Goal: Transaction & Acquisition: Book appointment/travel/reservation

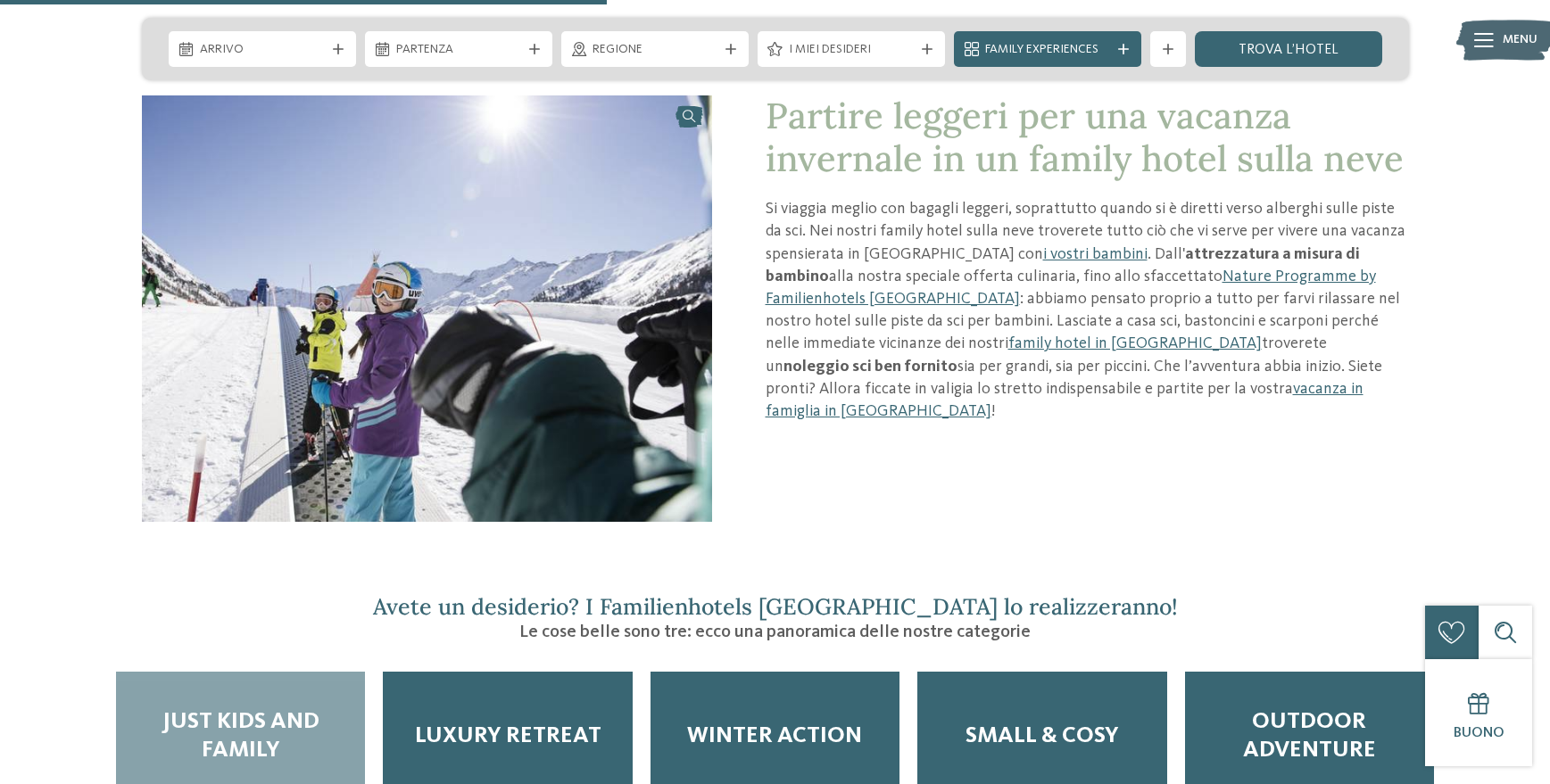
scroll to position [2231, 0]
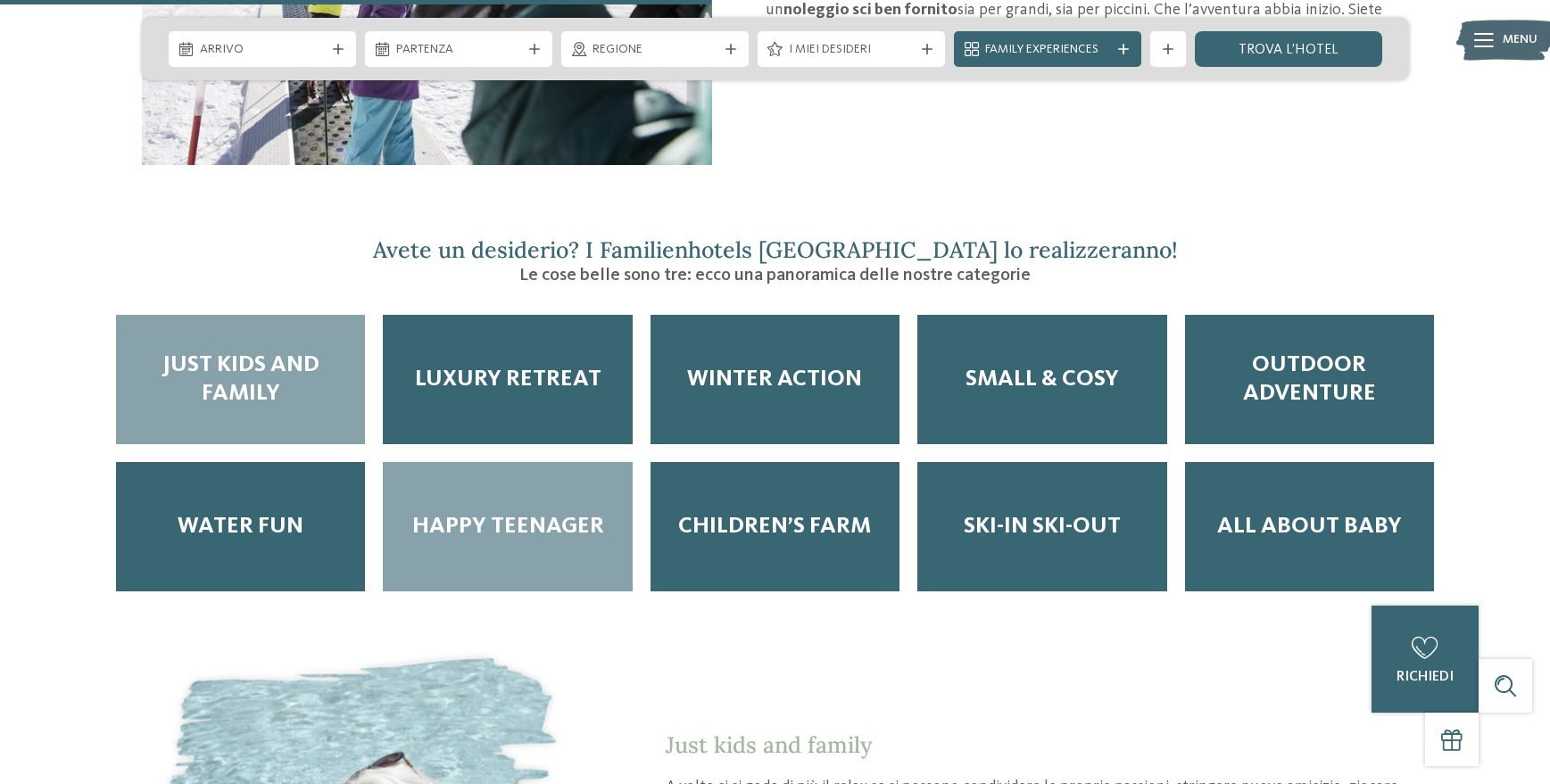
click at [467, 513] on span "Happy teenager" at bounding box center [508, 527] width 192 height 28
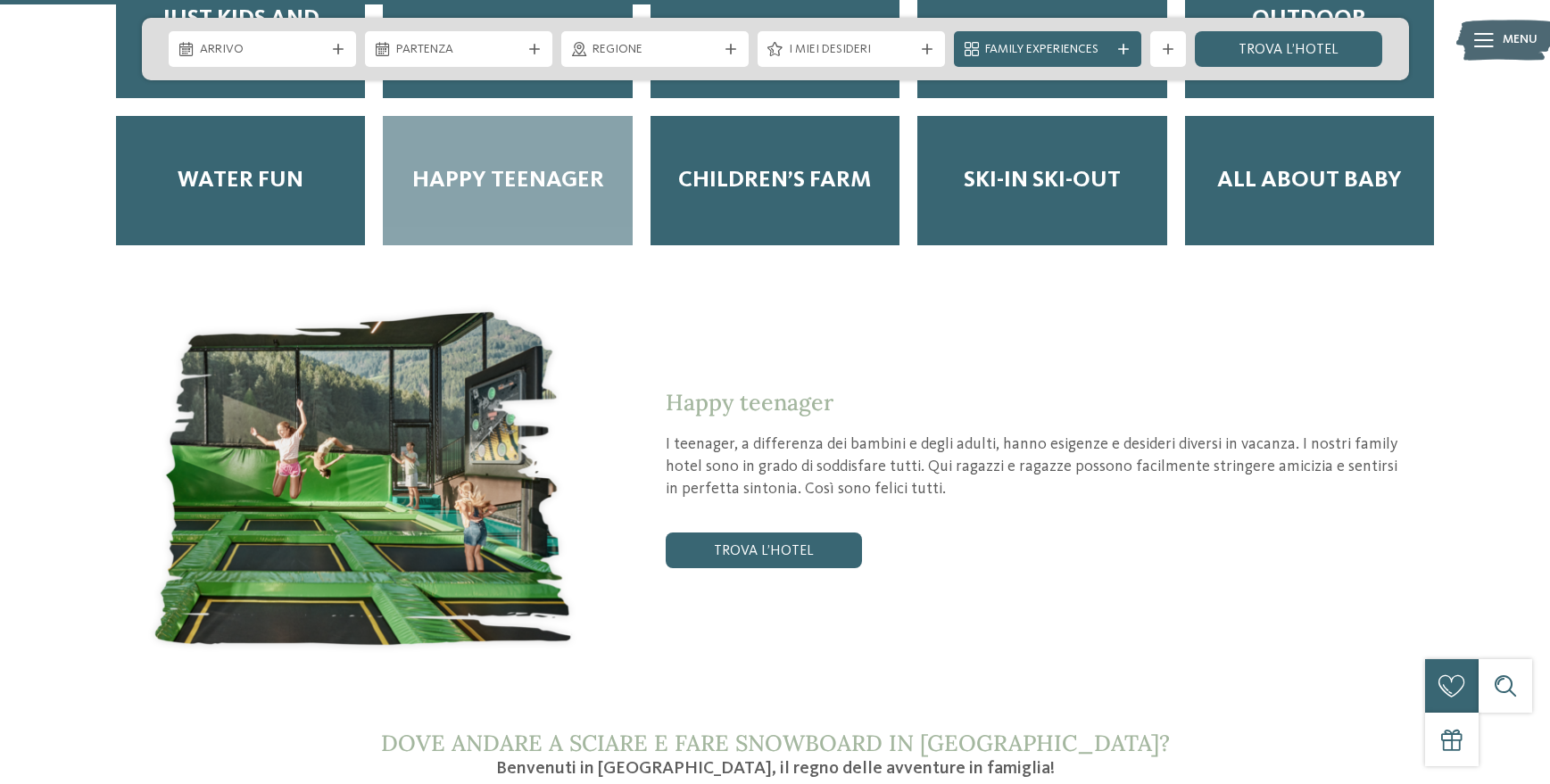
scroll to position [2587, 0]
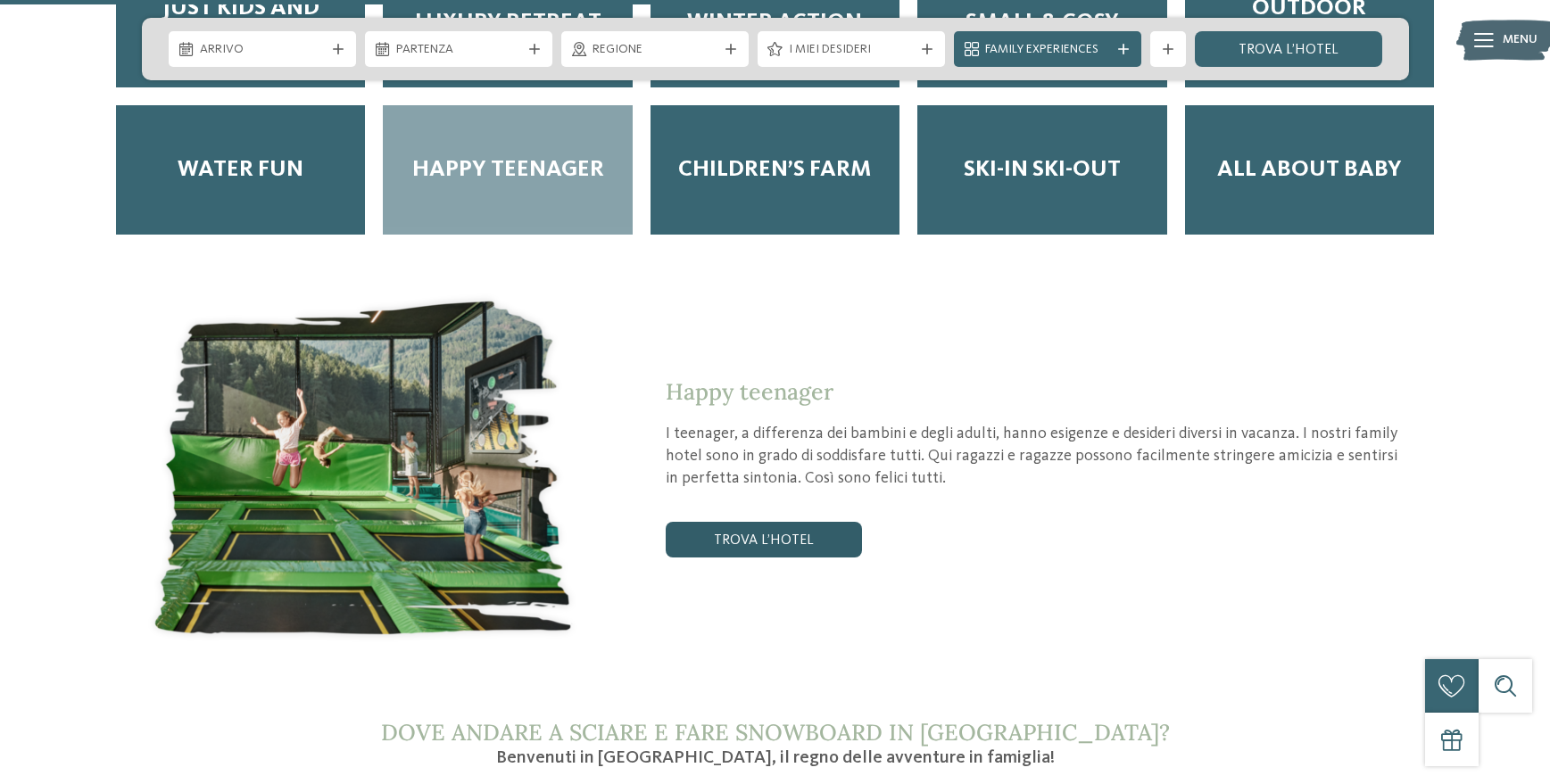
click at [793, 523] on link "trova l’hotel" at bounding box center [763, 540] width 196 height 35
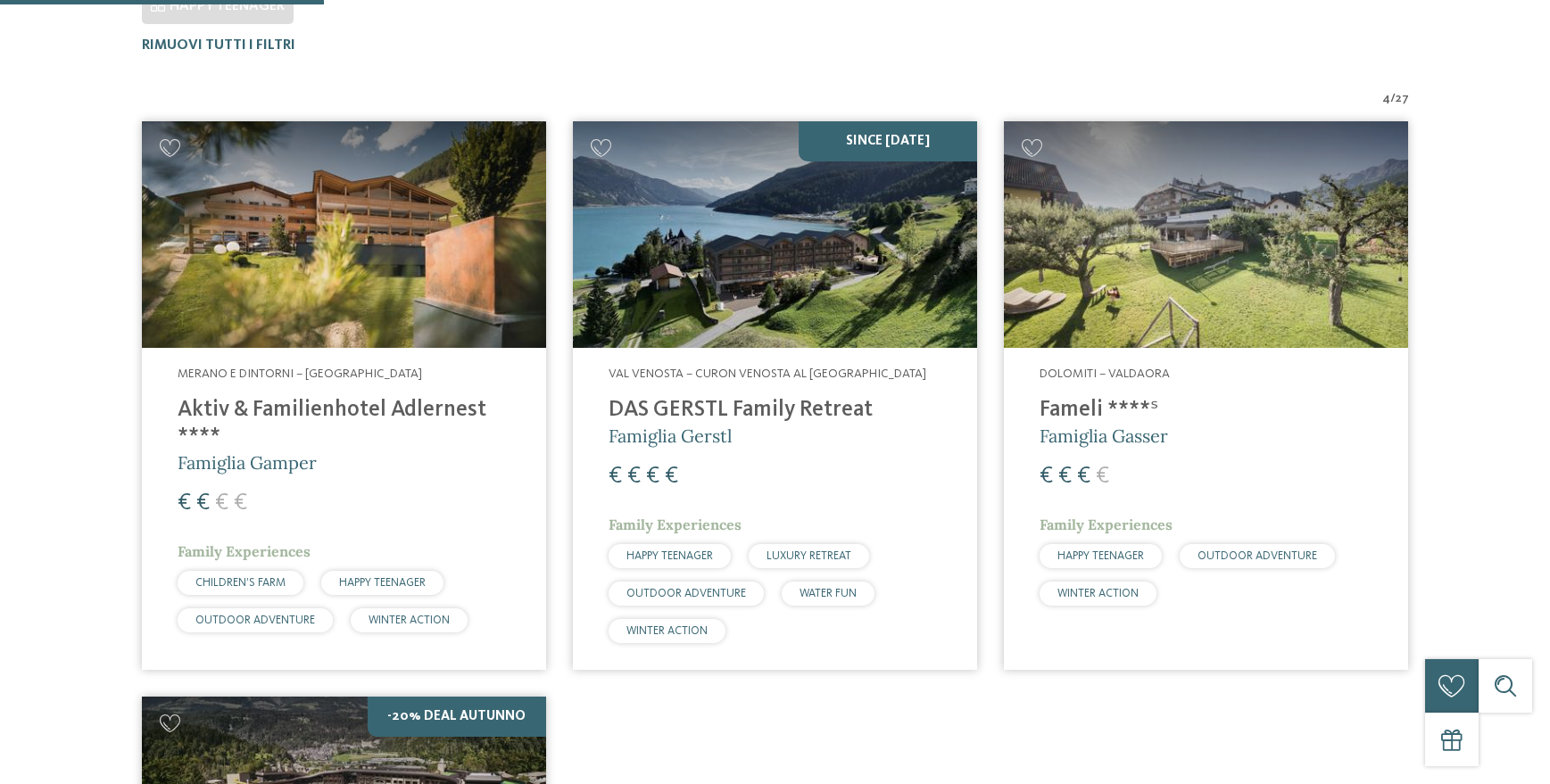
scroll to position [586, 0]
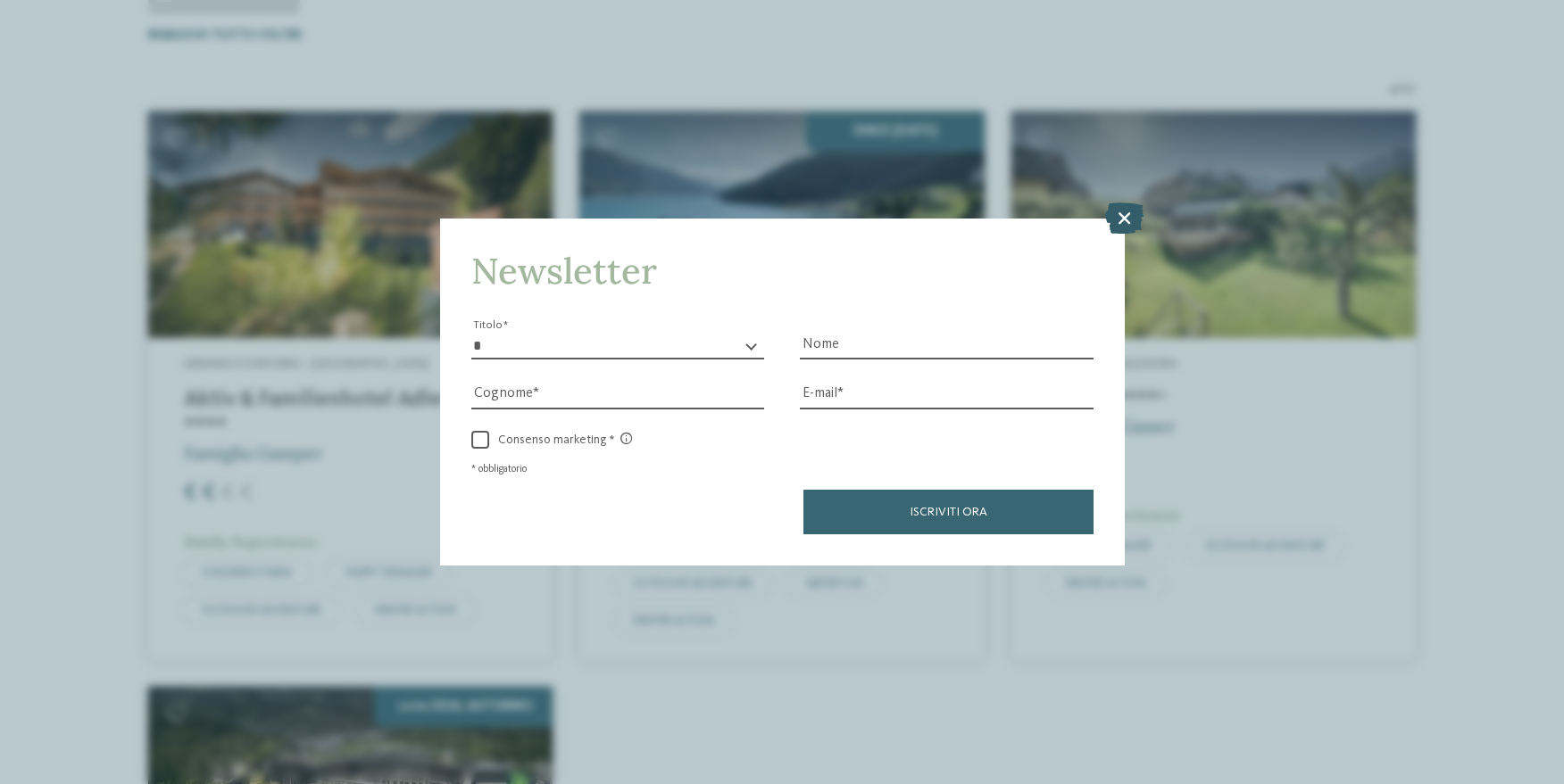
click at [1129, 210] on icon at bounding box center [1124, 218] width 38 height 31
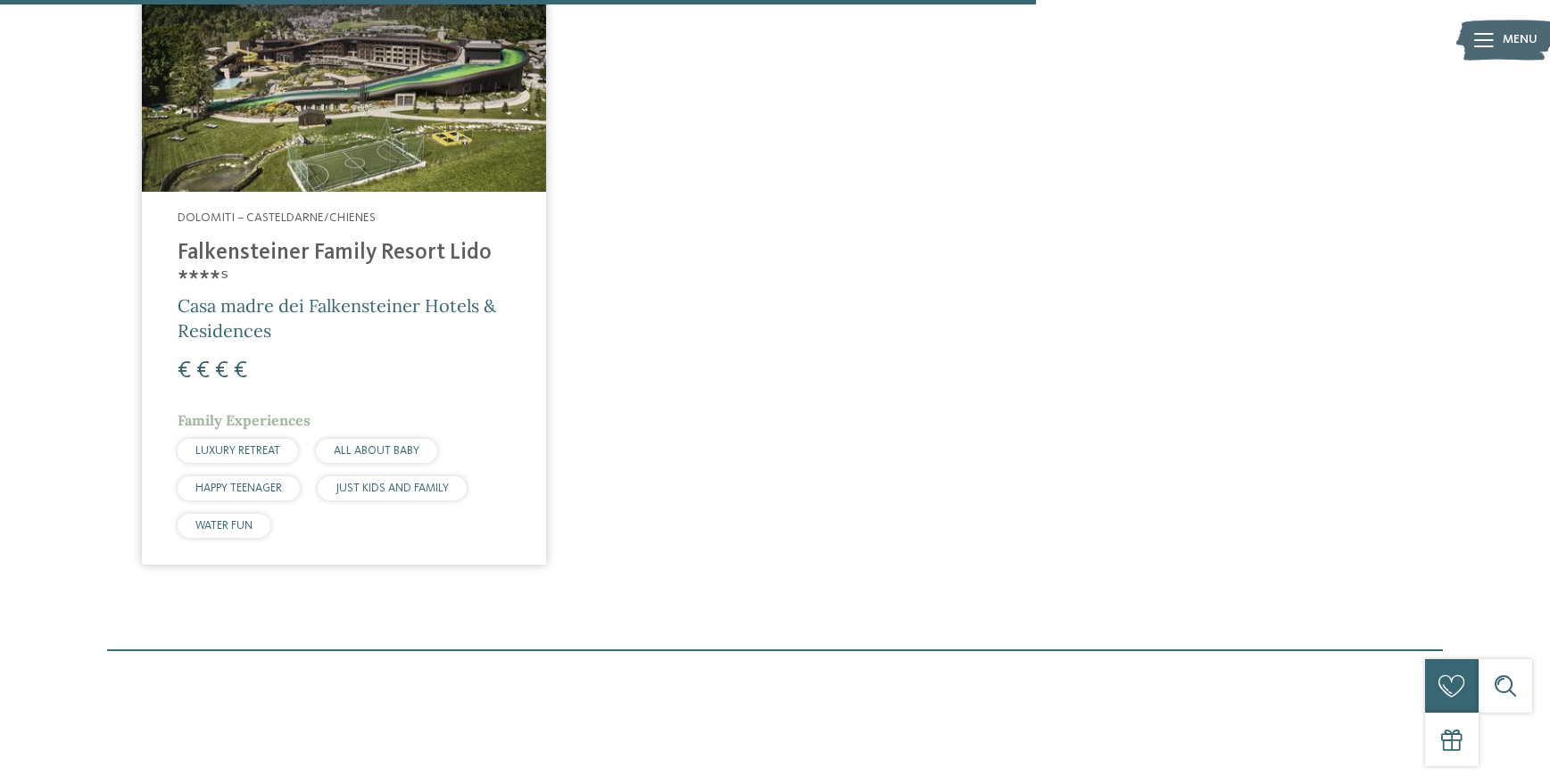
scroll to position [1477, 0]
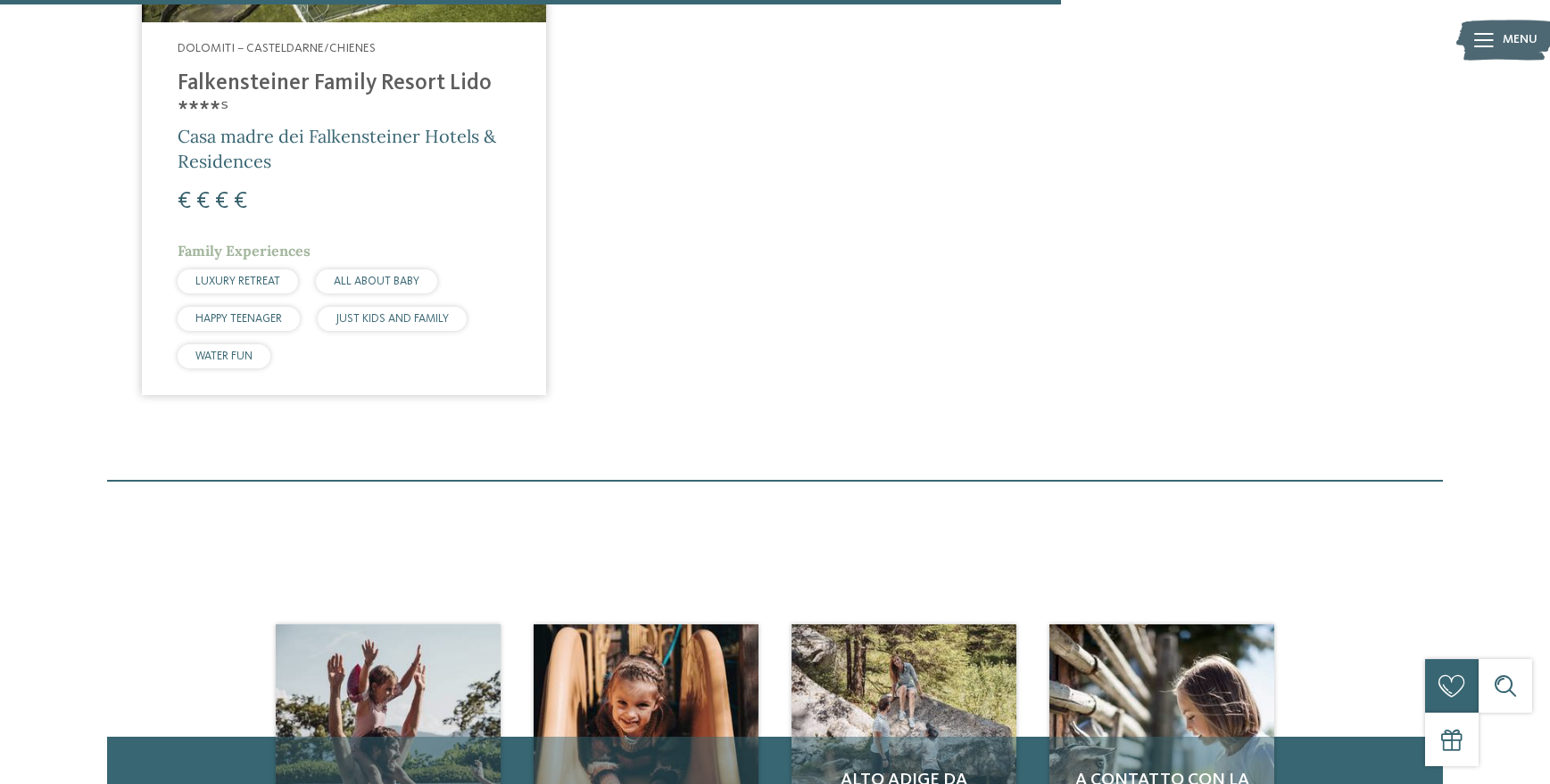
click at [211, 86] on h4 "Falkensteiner Family Resort Lido ****ˢ" at bounding box center [344, 97] width 333 height 53
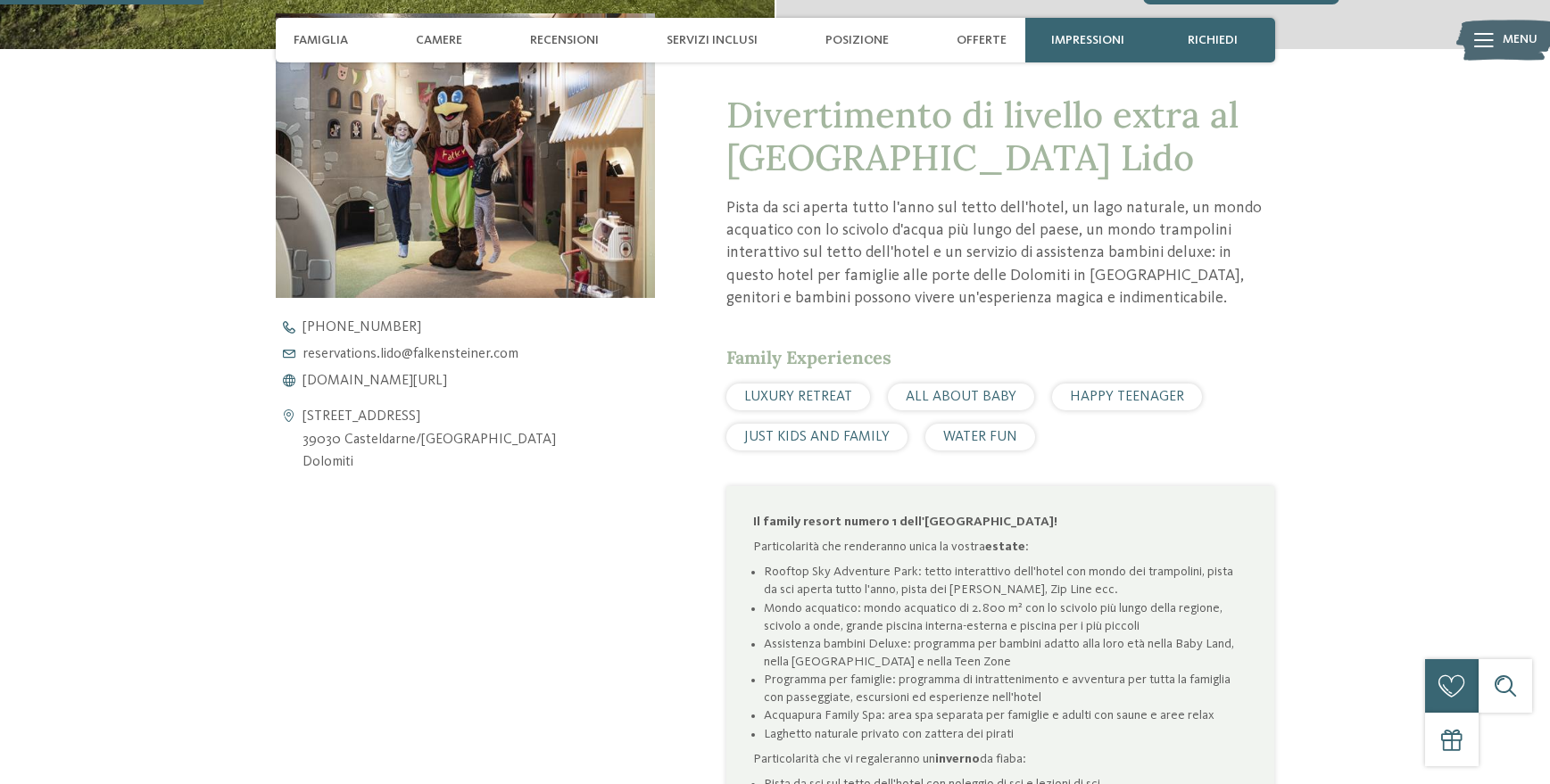
scroll to position [803, 0]
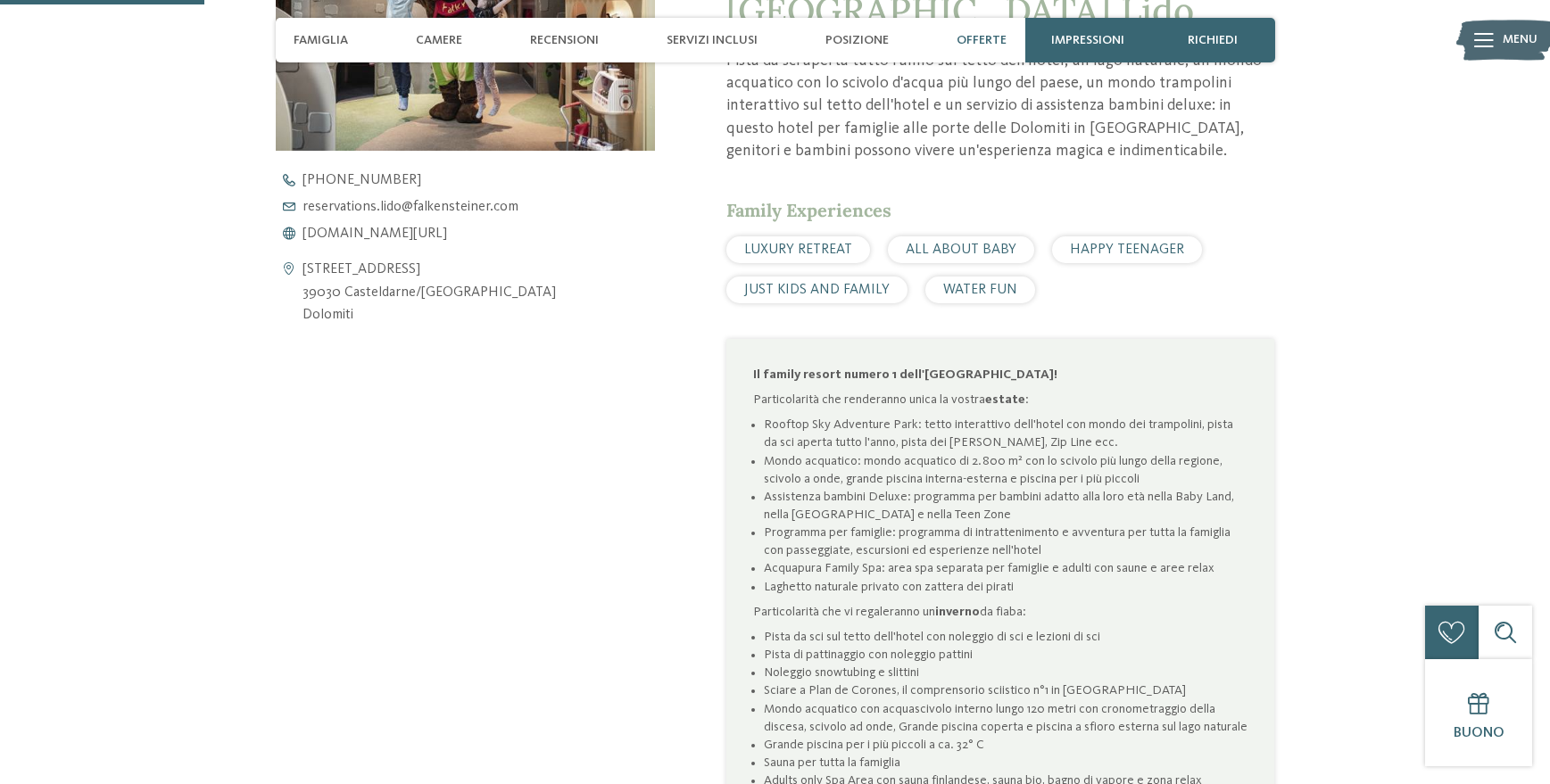
click at [986, 42] on span "Offerte" at bounding box center [981, 40] width 50 height 15
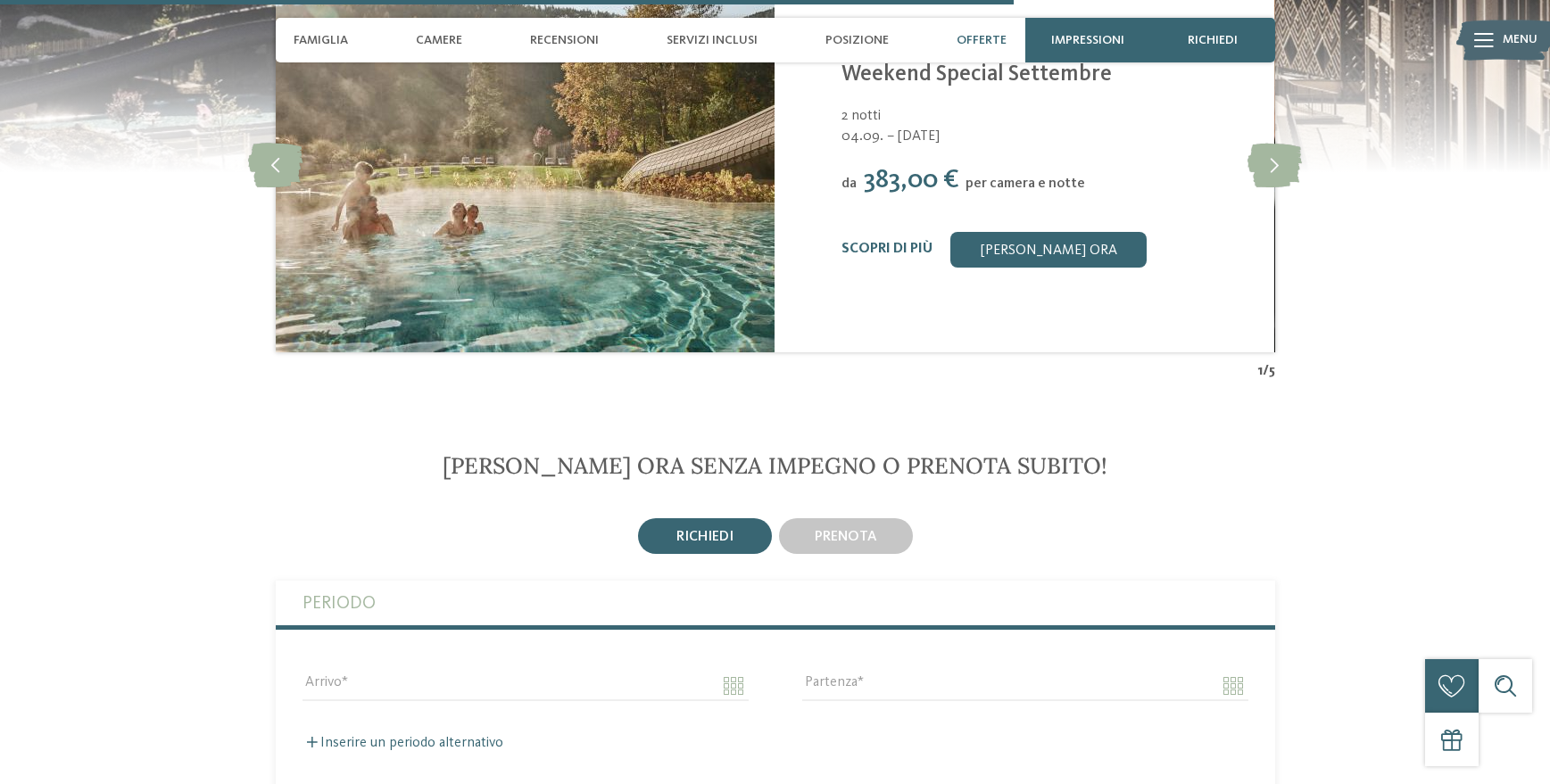
scroll to position [3959, 0]
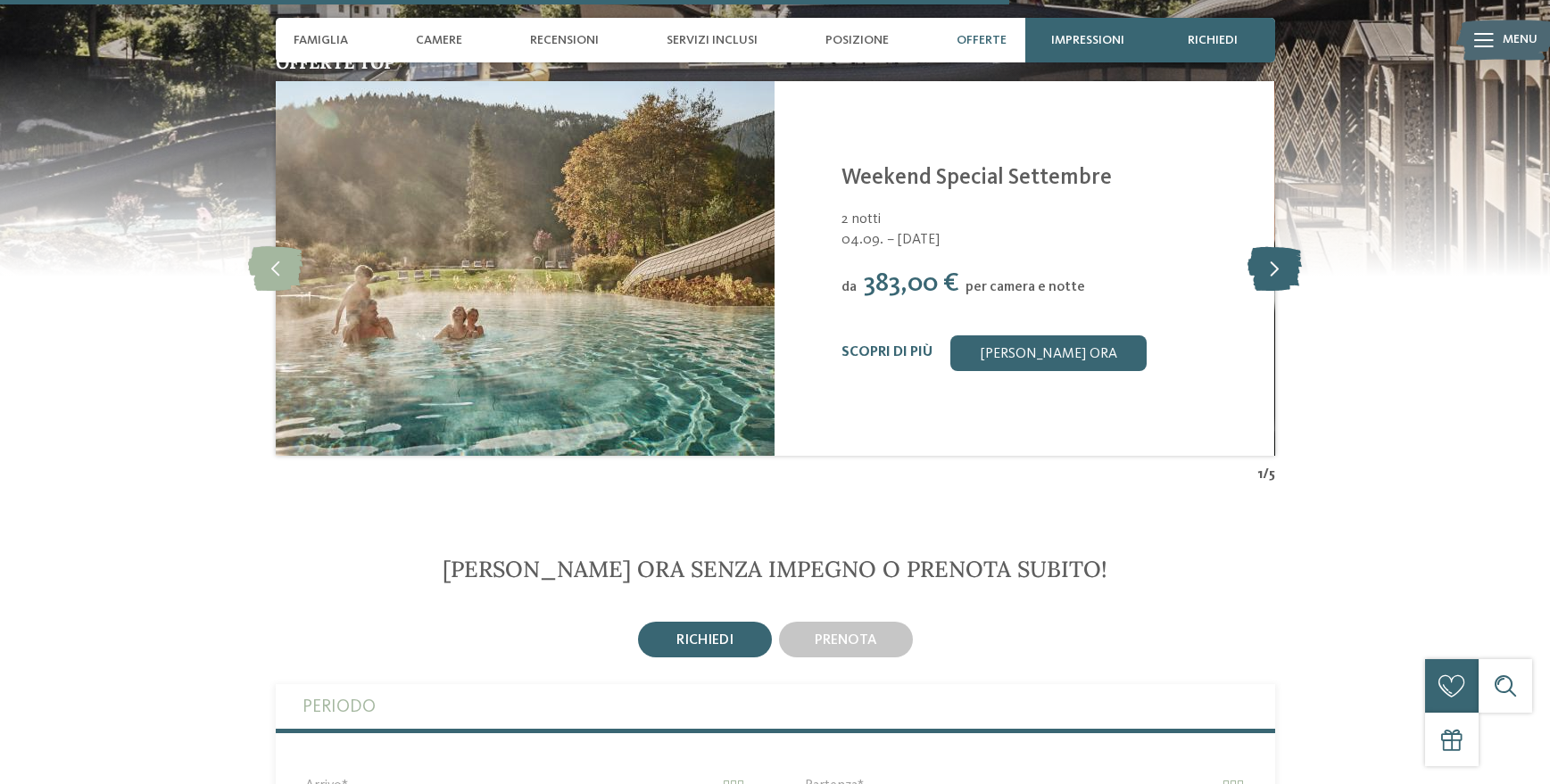
click at [1273, 272] on icon at bounding box center [1275, 268] width 54 height 44
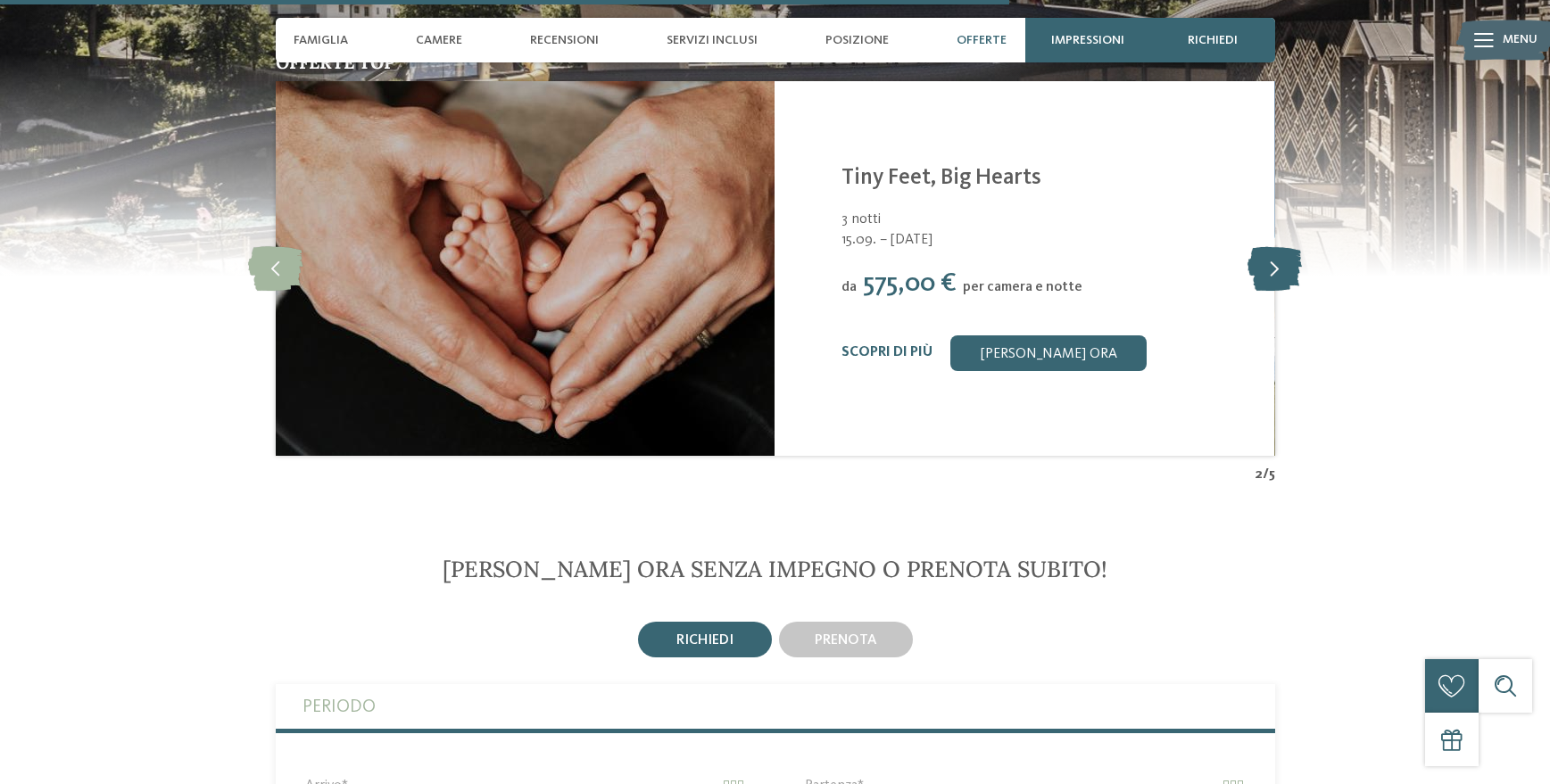
click at [1273, 272] on icon at bounding box center [1275, 268] width 54 height 44
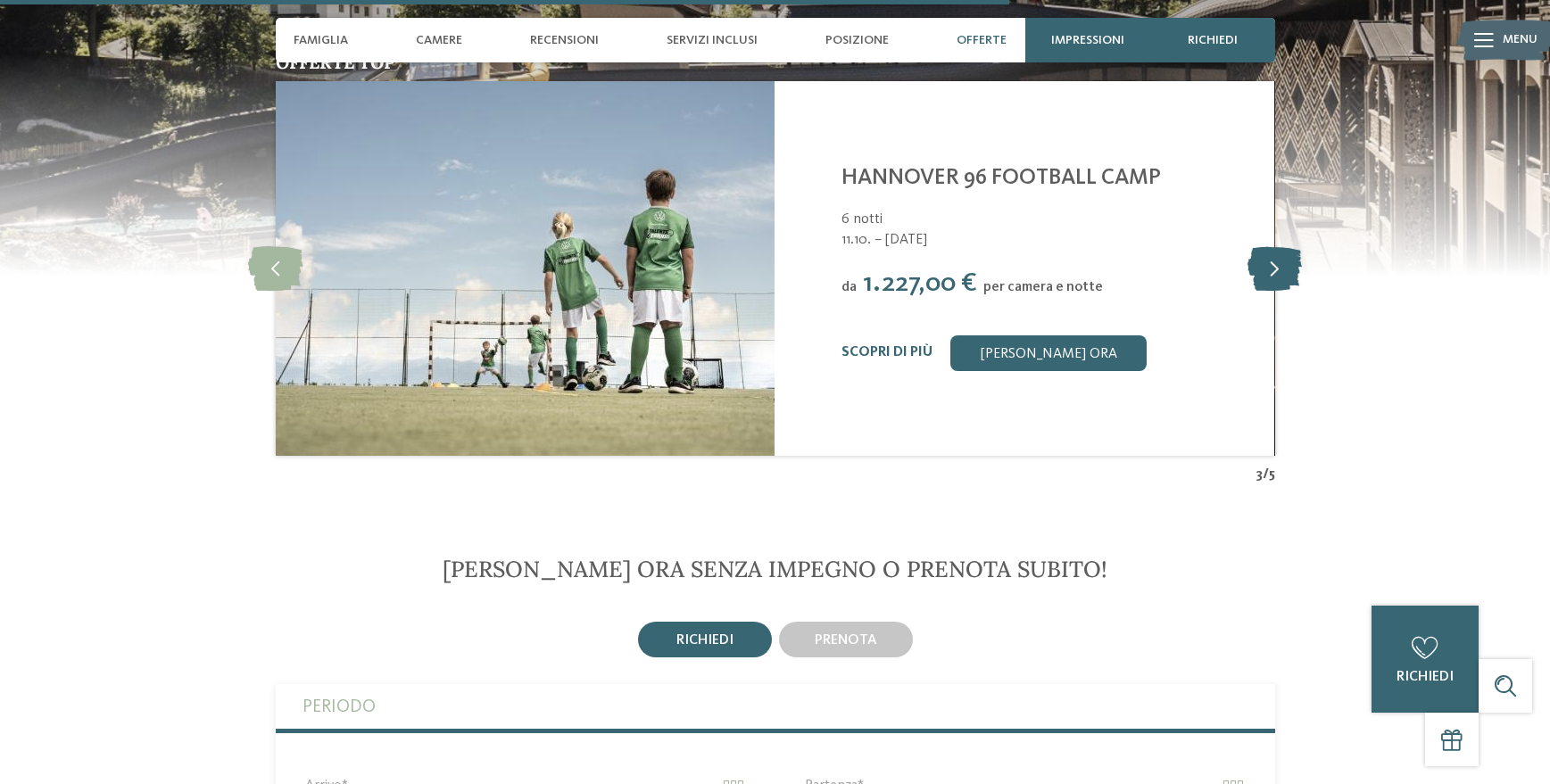
click at [1273, 272] on icon at bounding box center [1275, 268] width 54 height 44
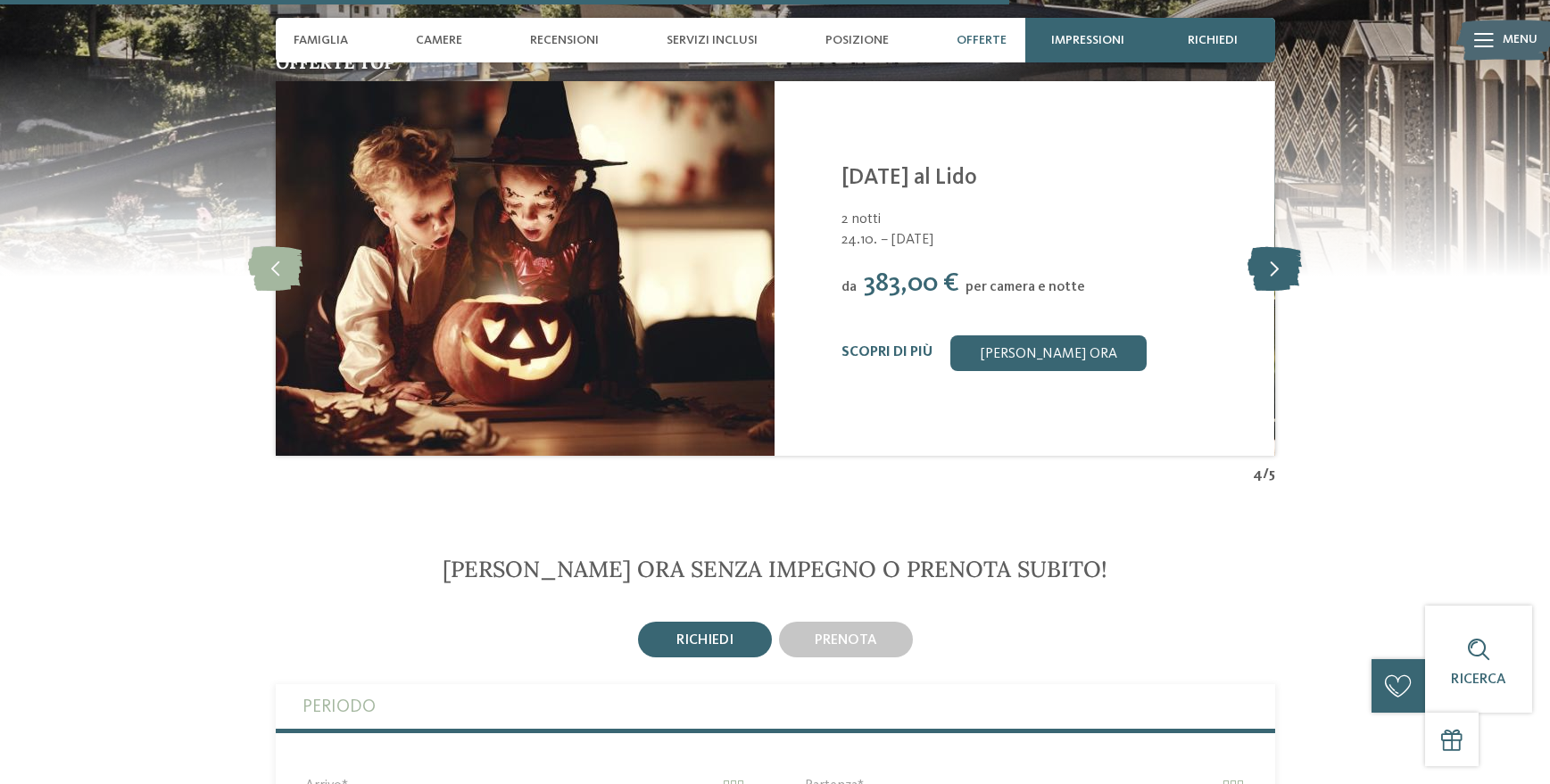
click at [1273, 272] on icon at bounding box center [1275, 268] width 54 height 44
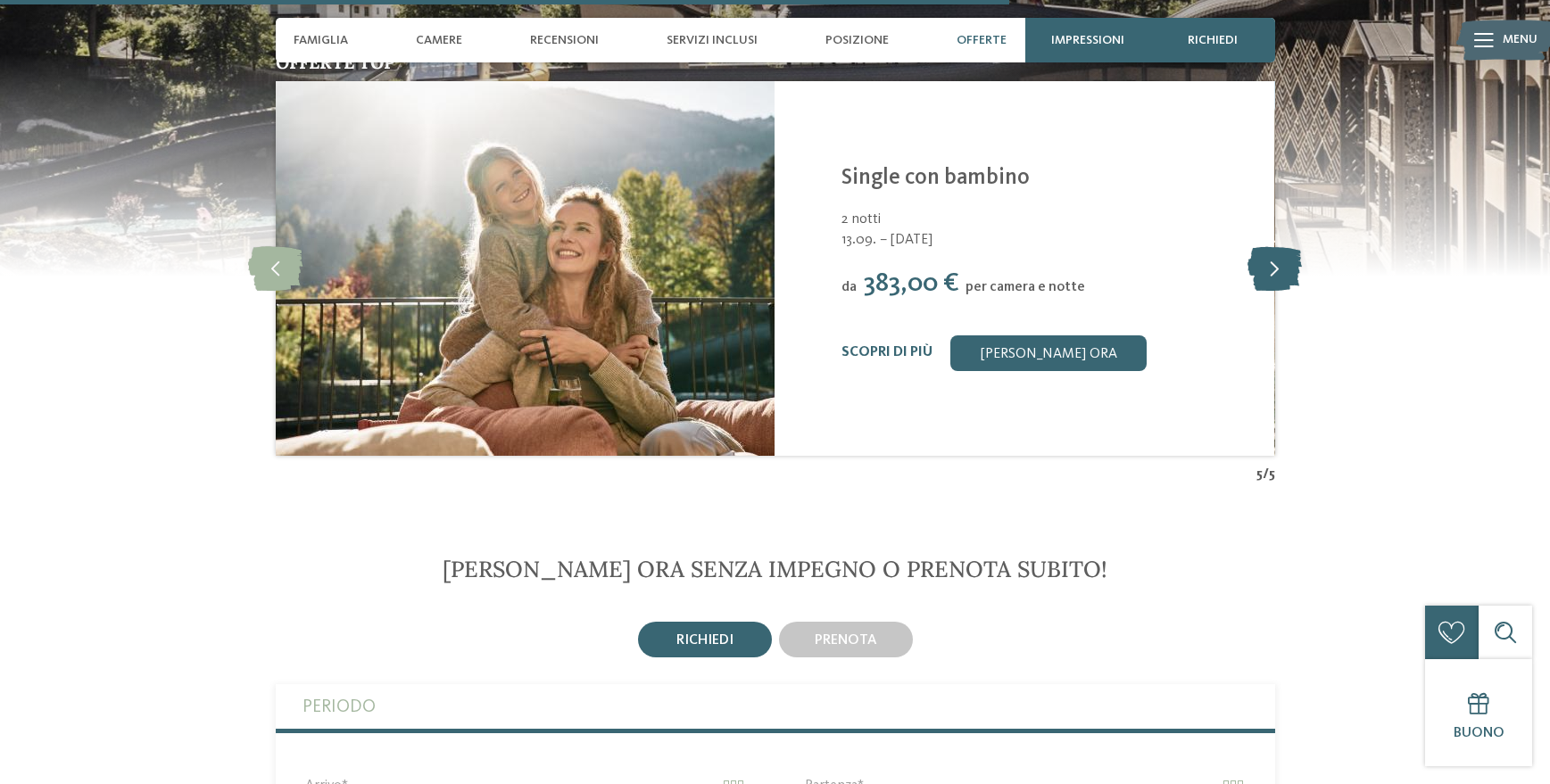
click at [1273, 272] on icon at bounding box center [1275, 268] width 54 height 44
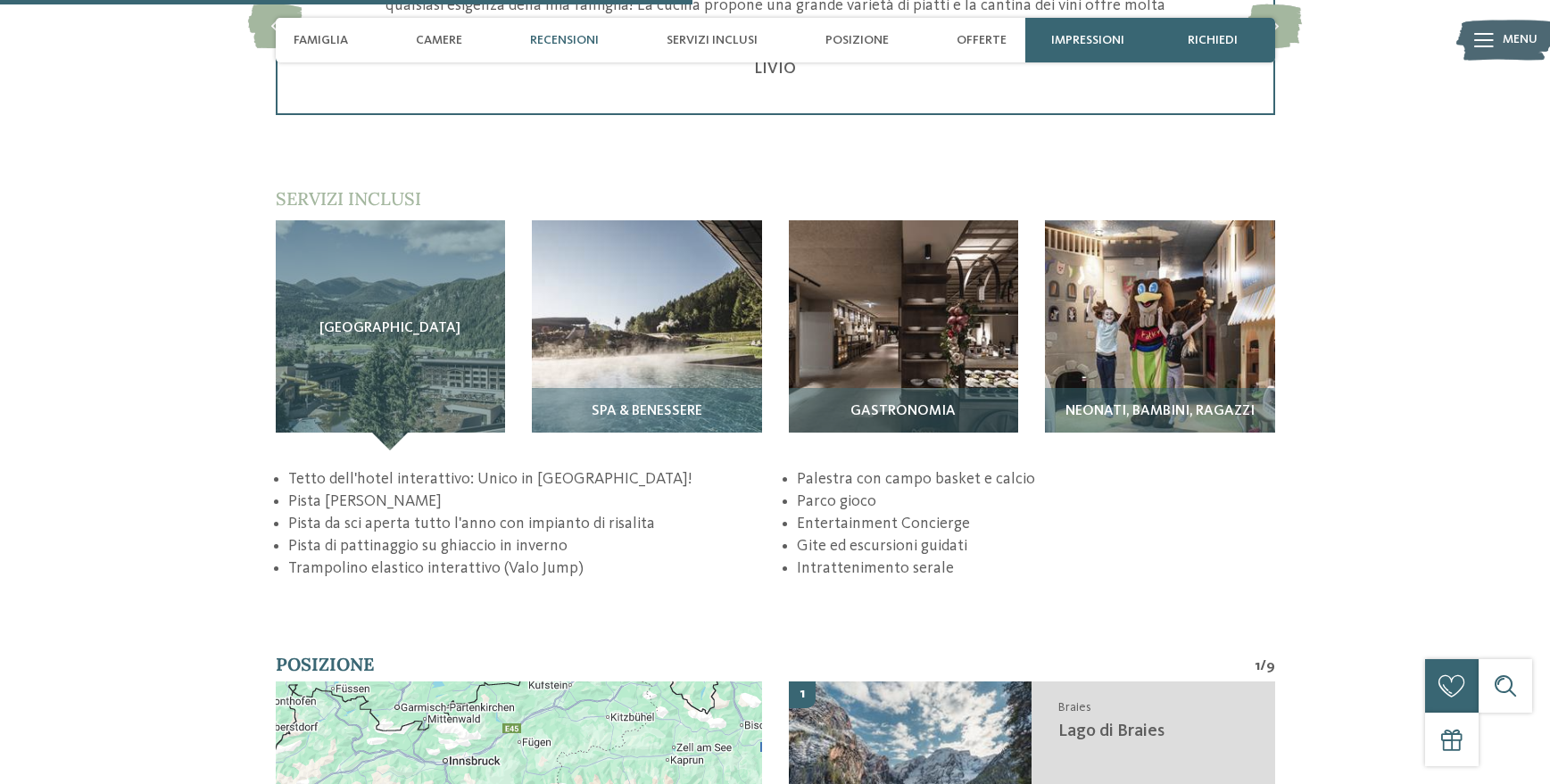
scroll to position [2621, 0]
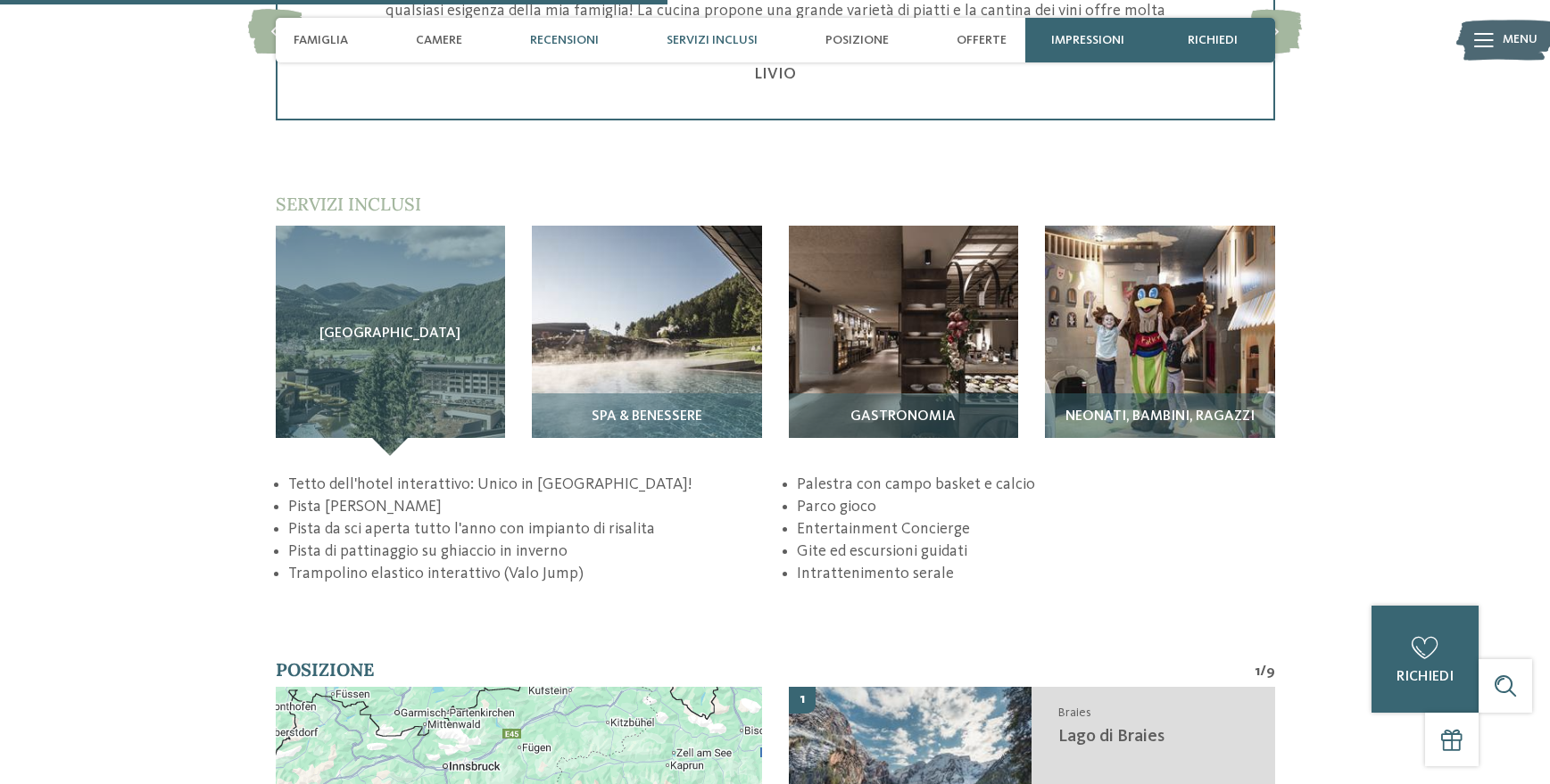
click at [708, 35] on span "Servizi inclusi" at bounding box center [712, 40] width 91 height 15
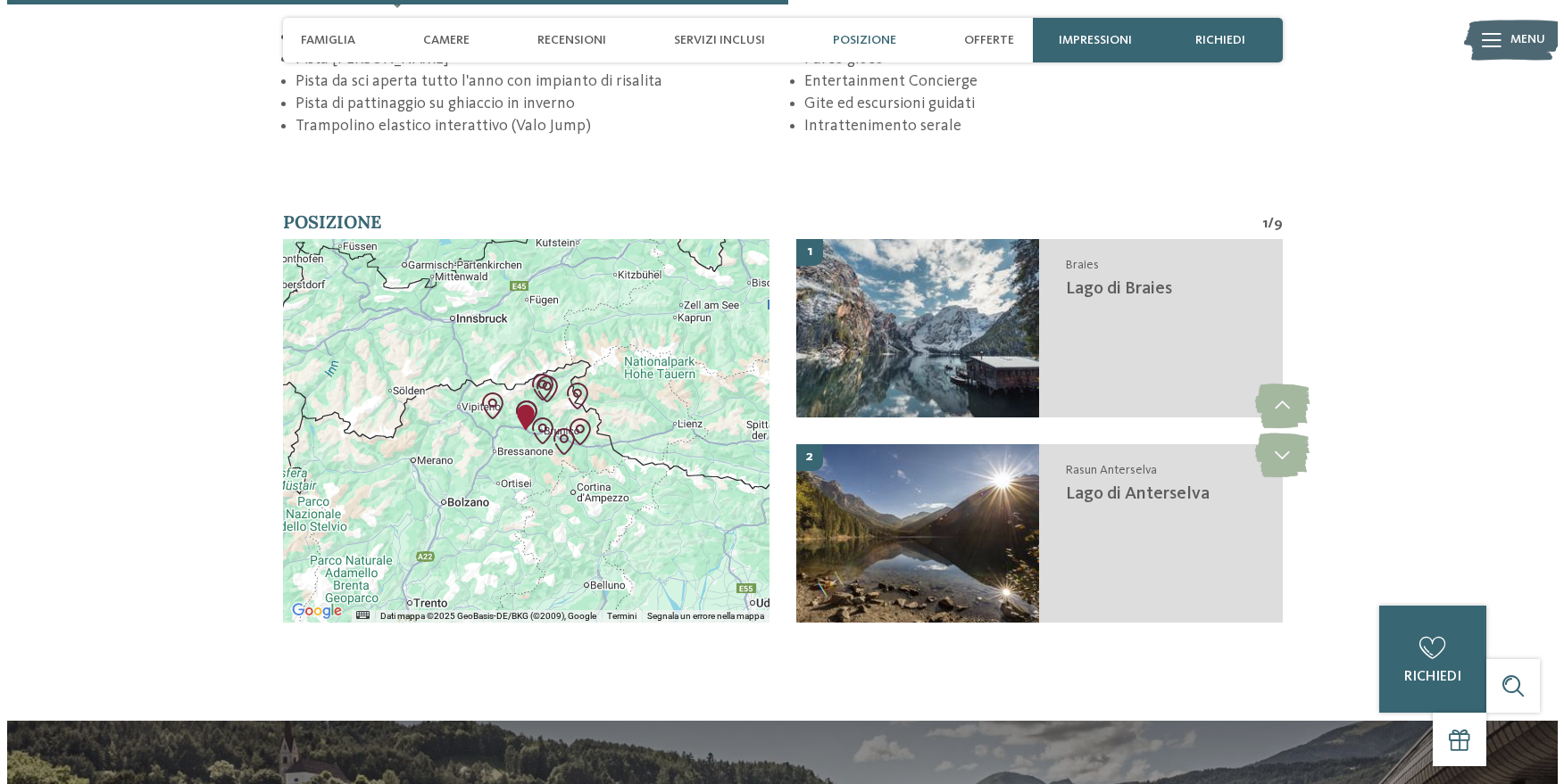
scroll to position [3071, 0]
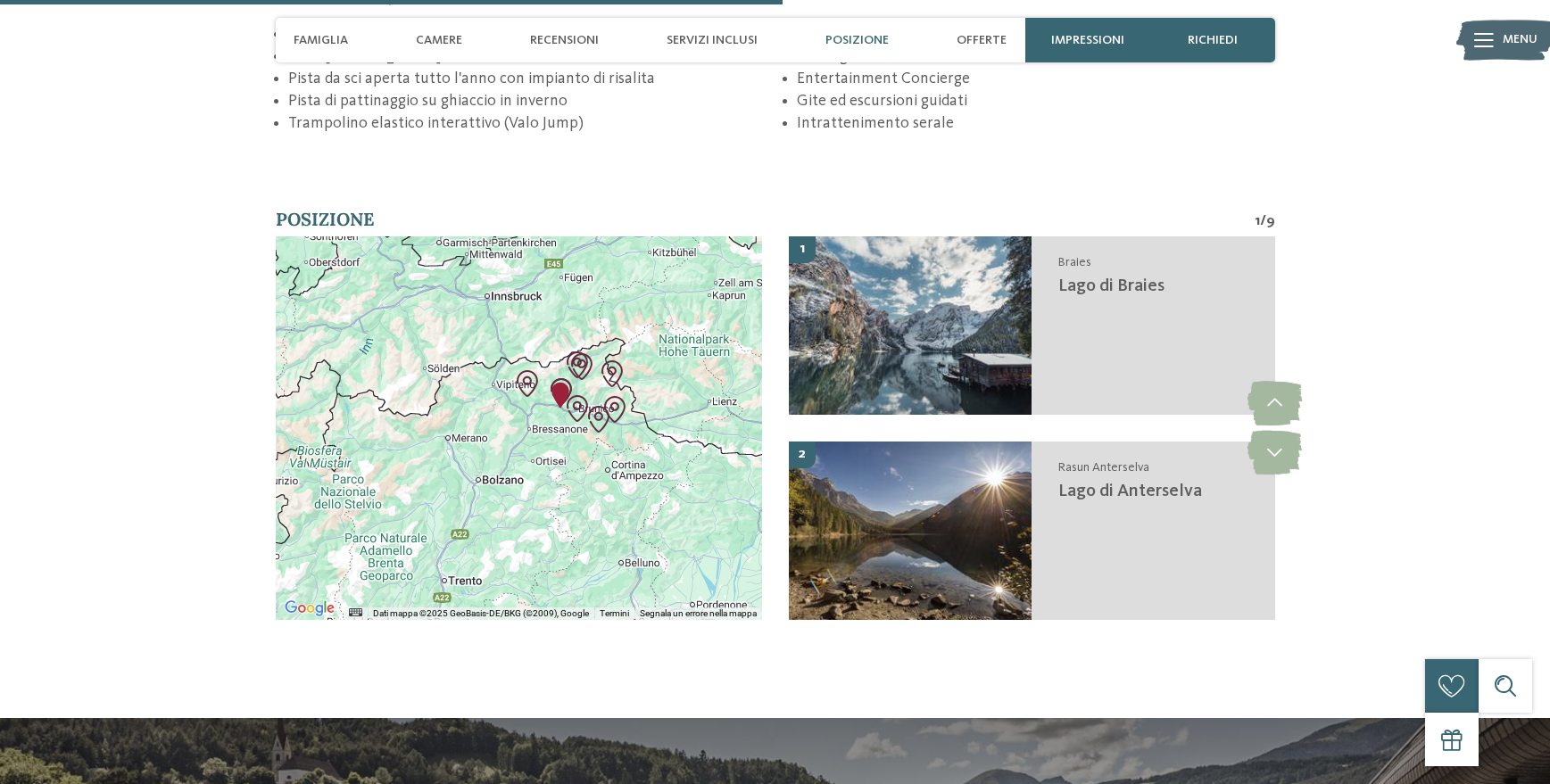
drag, startPoint x: 596, startPoint y: 526, endPoint x: 636, endPoint y: 503, distance: 46.1
click at [636, 503] on div at bounding box center [519, 428] width 486 height 384
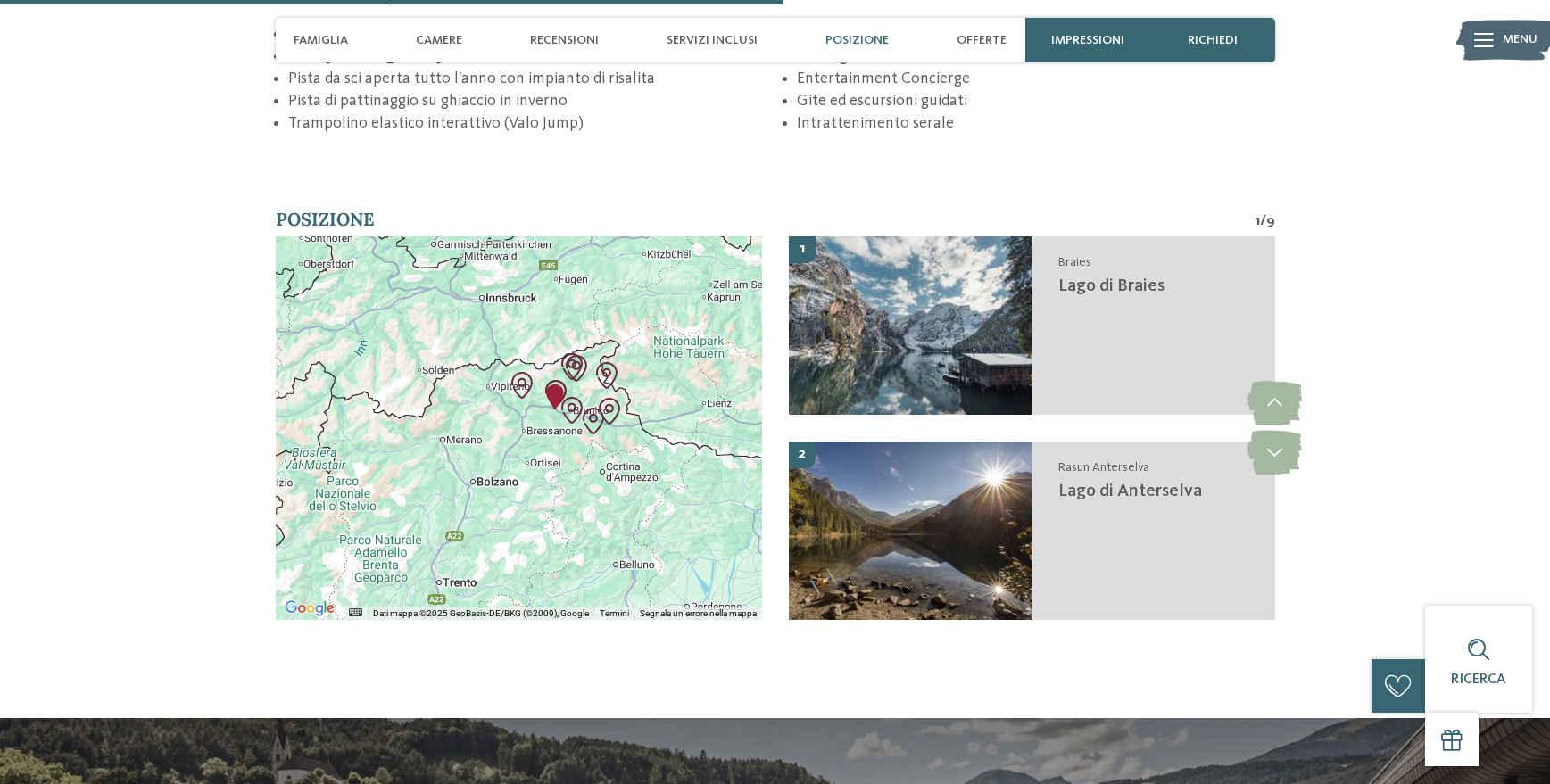
click at [1475, 36] on icon at bounding box center [1484, 40] width 20 height 14
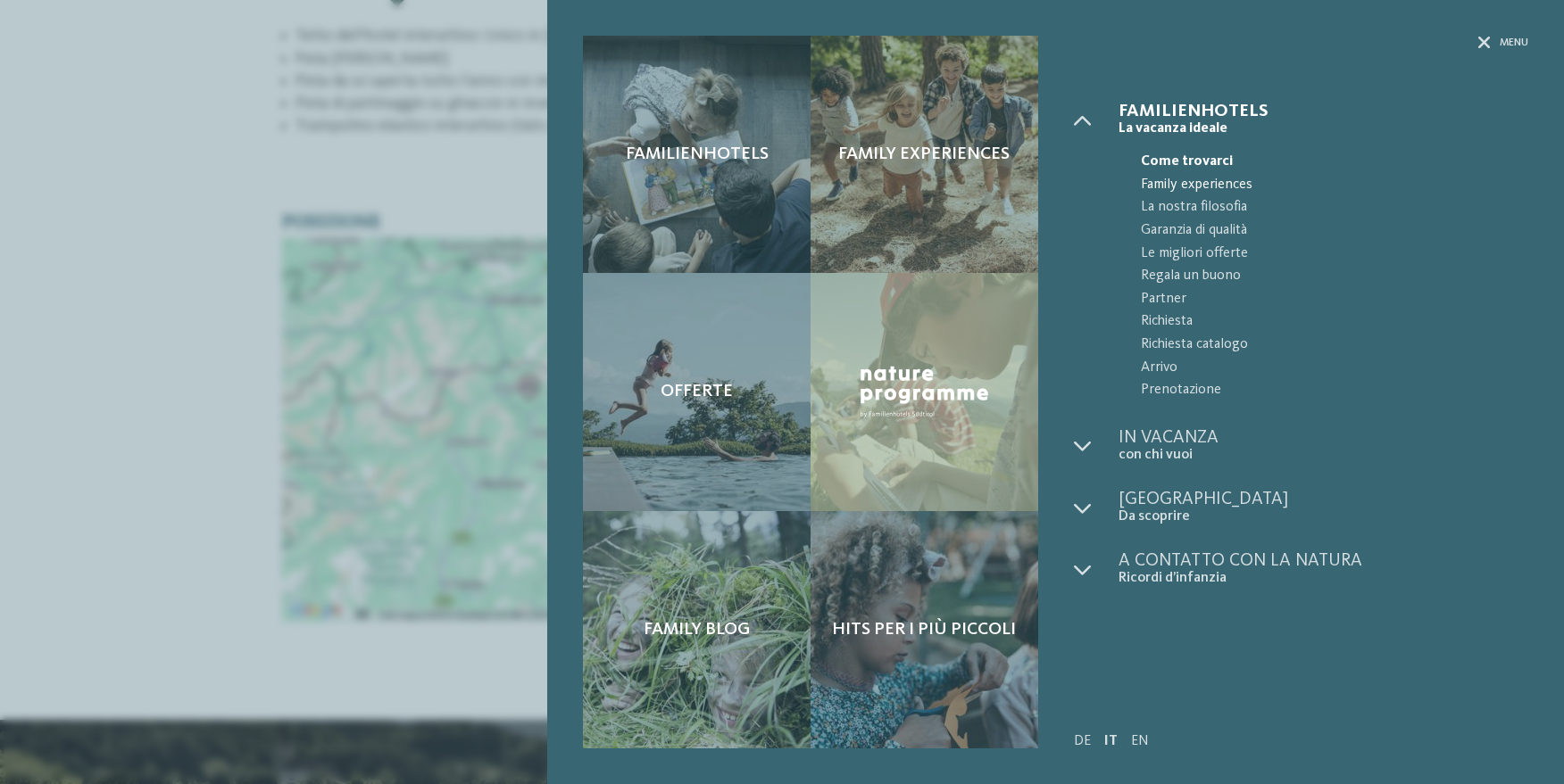
click at [1208, 184] on span "Family experiences" at bounding box center [1335, 186] width 388 height 24
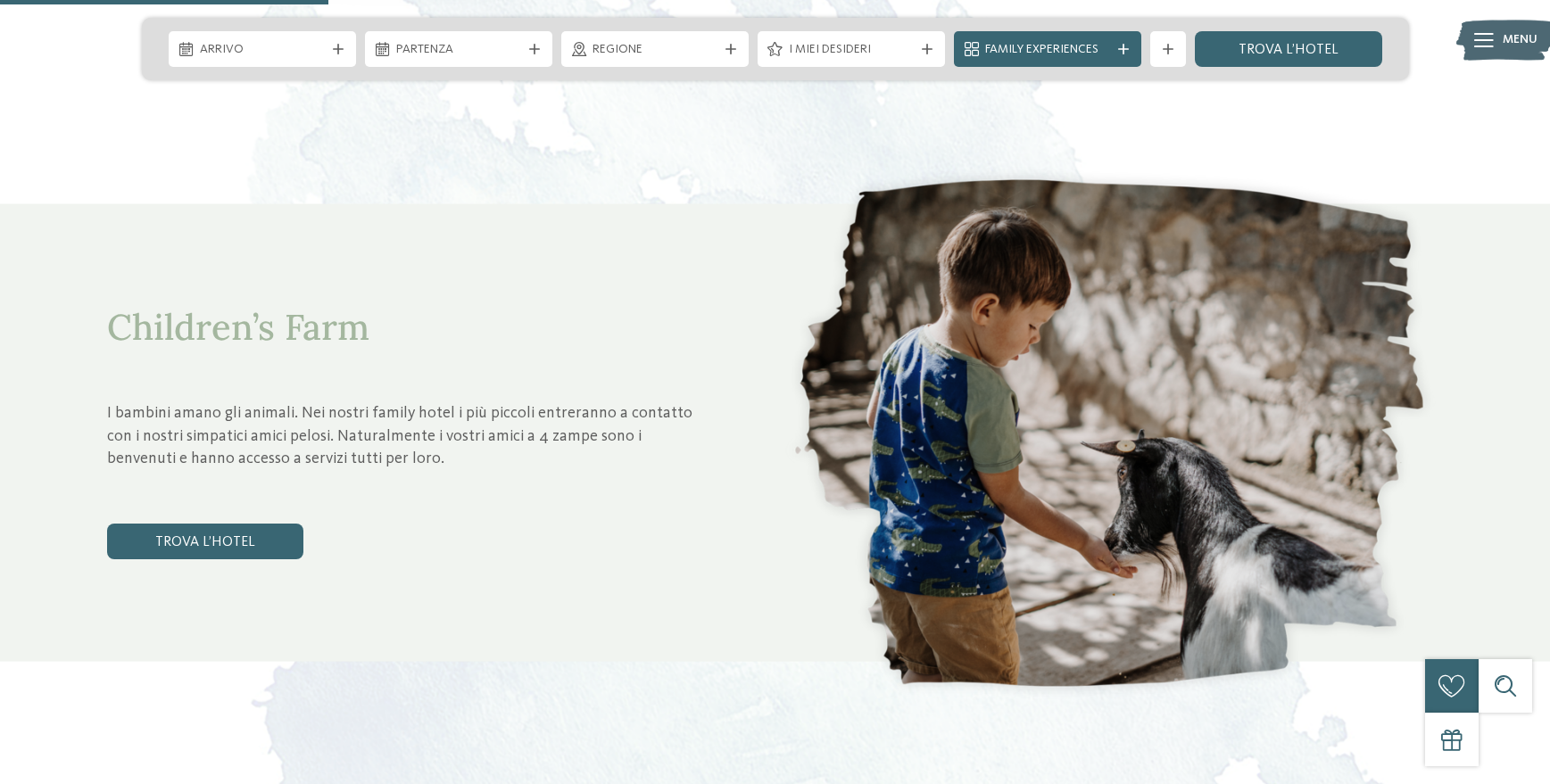
scroll to position [1696, 0]
